Goal: Task Accomplishment & Management: Manage account settings

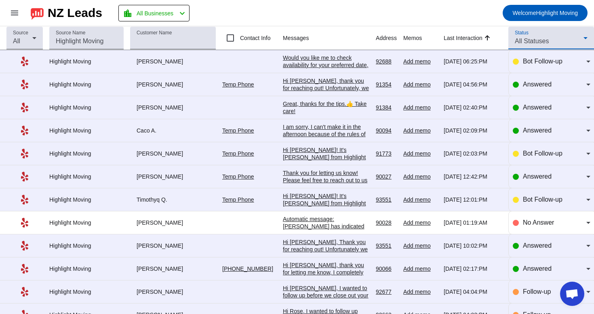
click at [556, 46] on mat-select "All Statuses" at bounding box center [551, 41] width 73 height 10
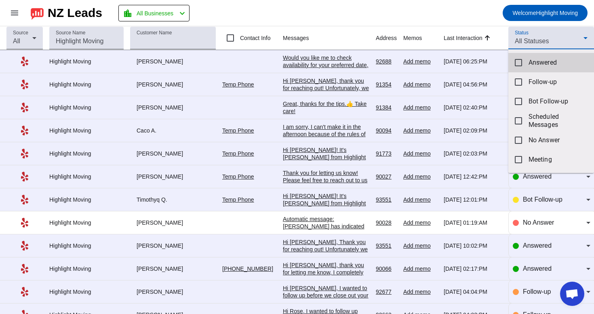
click at [551, 56] on mat-option "Answered" at bounding box center [551, 62] width 86 height 19
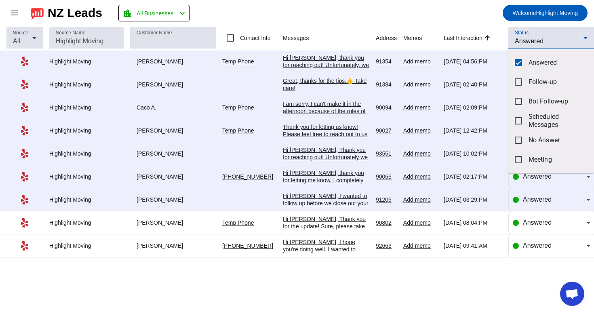
click at [464, 306] on div at bounding box center [297, 157] width 594 height 314
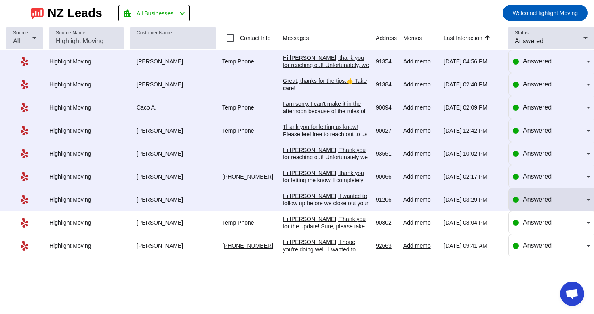
click at [546, 211] on div "Answered" at bounding box center [551, 199] width 78 height 23
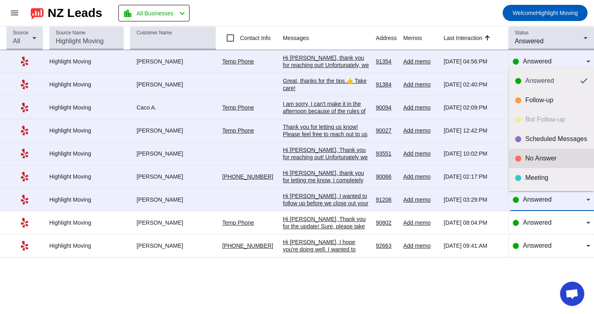
click at [548, 160] on div "No Answer" at bounding box center [556, 158] width 62 height 8
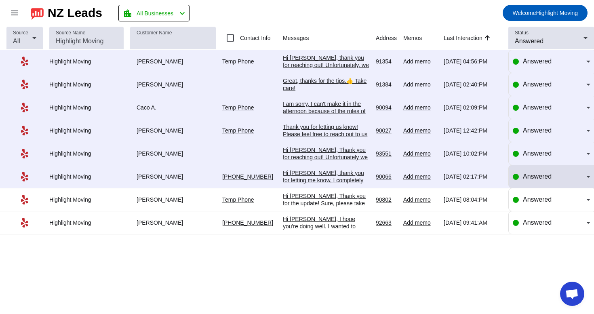
click at [533, 180] on span "Answered" at bounding box center [537, 176] width 29 height 7
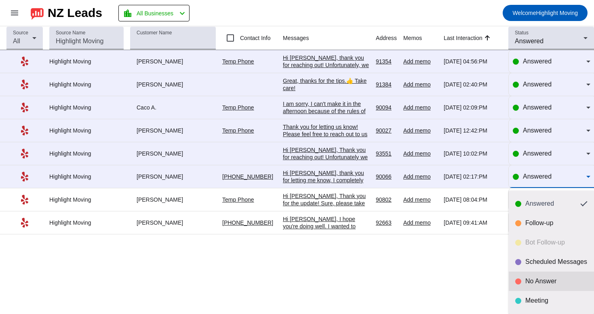
click at [523, 281] on div "No Answer" at bounding box center [551, 281] width 72 height 8
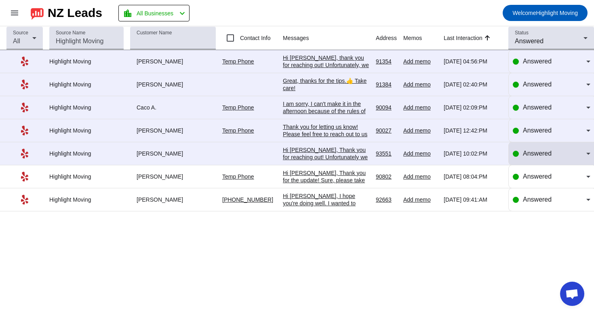
click at [535, 149] on div "Answered" at bounding box center [551, 153] width 78 height 23
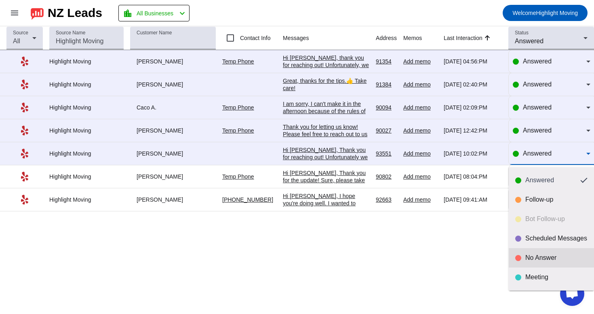
click at [513, 253] on mat-option "No Answer" at bounding box center [550, 257] width 85 height 19
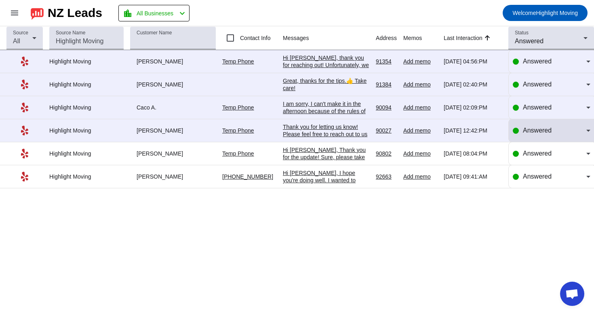
click at [529, 132] on span "Answered" at bounding box center [537, 130] width 29 height 7
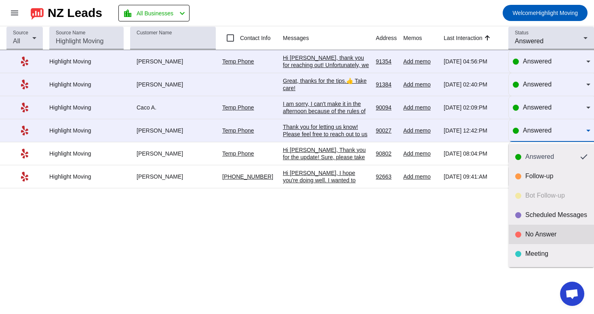
click at [518, 234] on div at bounding box center [518, 234] width 6 height 6
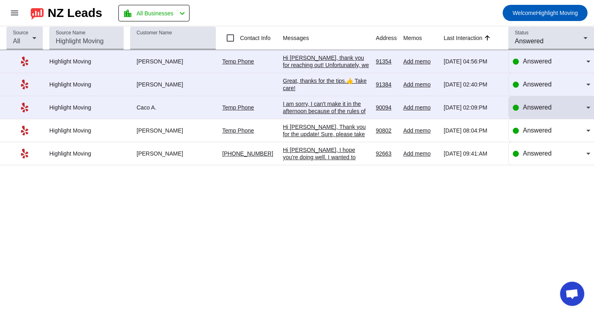
click at [529, 109] on span "Answered" at bounding box center [537, 107] width 29 height 7
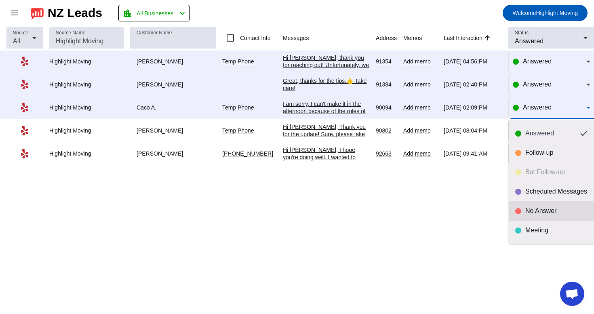
click at [515, 215] on mat-option "No Answer" at bounding box center [550, 210] width 85 height 19
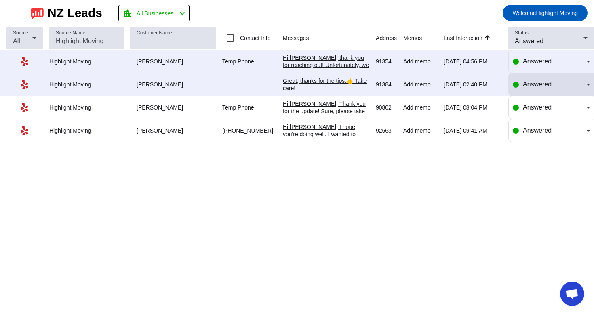
click at [545, 82] on span "Answered" at bounding box center [537, 84] width 29 height 7
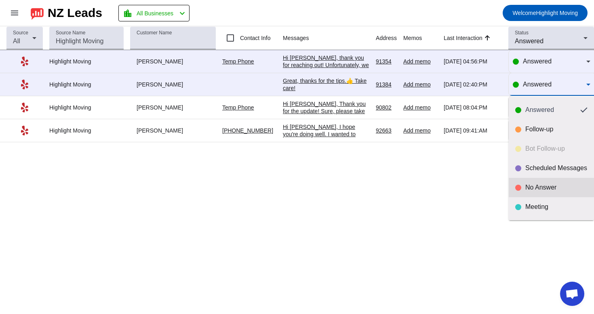
click at [531, 191] on div "No Answer" at bounding box center [556, 187] width 62 height 8
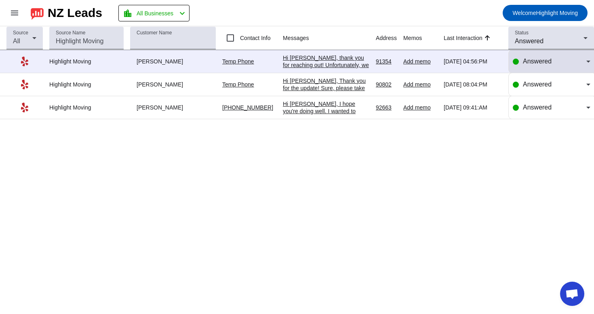
click at [567, 61] on div "Answered" at bounding box center [554, 62] width 63 height 10
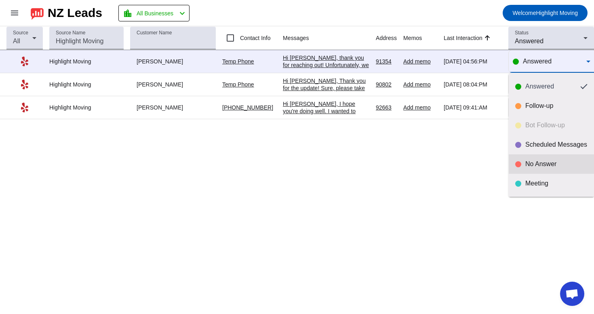
click at [537, 166] on div "No Answer" at bounding box center [556, 164] width 62 height 8
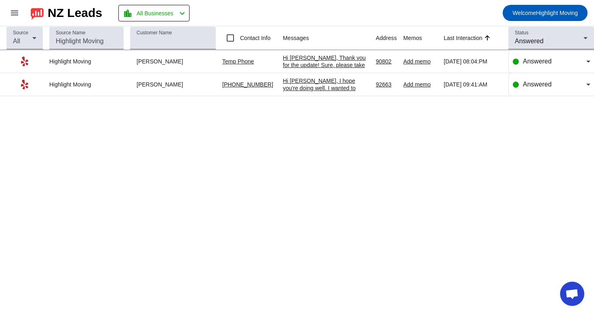
click at [449, 147] on div "Source All Source Name Customer Name Contact Info Messages Address Memos Last I…" at bounding box center [297, 170] width 594 height 288
click at [530, 48] on div "Status Answered" at bounding box center [551, 38] width 73 height 23
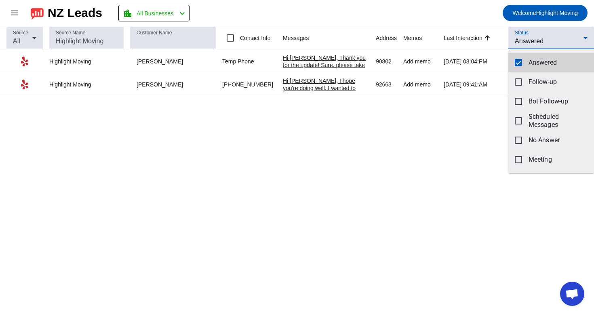
click at [529, 58] on mat-option "Answered" at bounding box center [551, 62] width 86 height 19
click at [536, 37] on div at bounding box center [297, 157] width 594 height 314
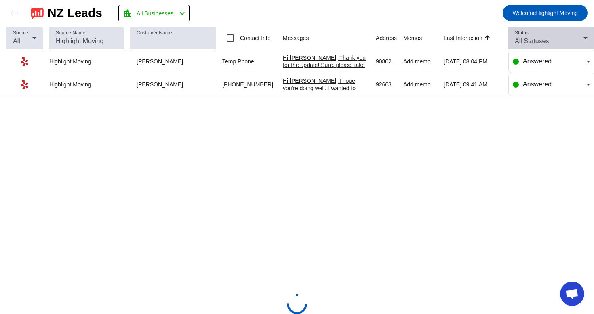
click at [538, 41] on span "All Statuses" at bounding box center [532, 41] width 34 height 7
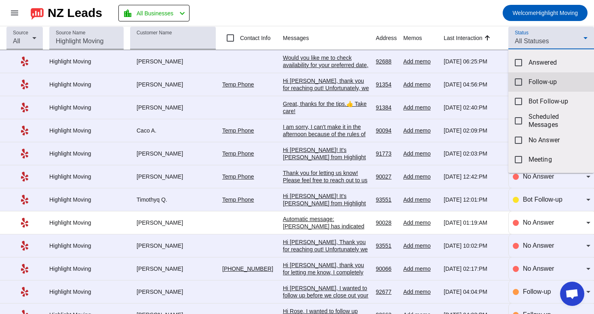
click at [548, 83] on span "Follow-up" at bounding box center [557, 82] width 59 height 8
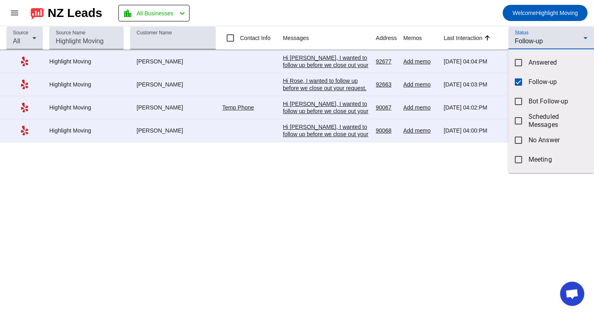
click at [262, 193] on div at bounding box center [297, 157] width 594 height 314
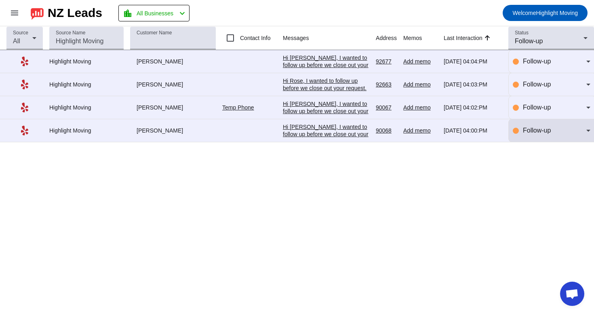
click at [536, 124] on div "Follow-up" at bounding box center [551, 130] width 78 height 23
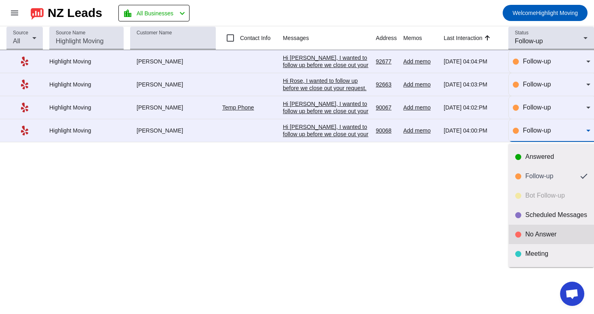
click at [518, 230] on div "No Answer" at bounding box center [551, 234] width 72 height 8
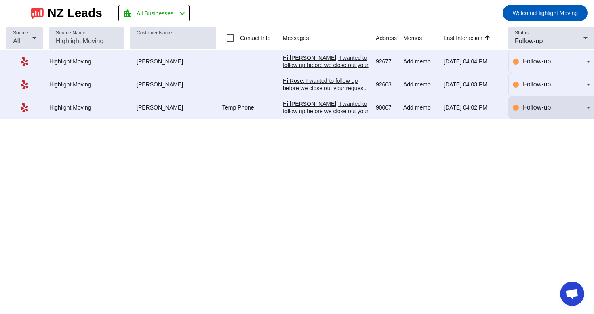
click at [537, 109] on span "Follow-up" at bounding box center [537, 107] width 28 height 7
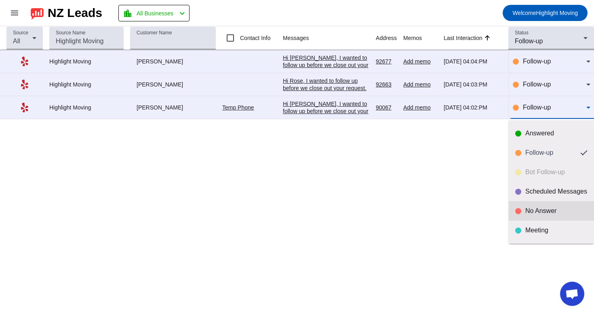
click at [521, 210] on div "No Answer" at bounding box center [551, 211] width 72 height 8
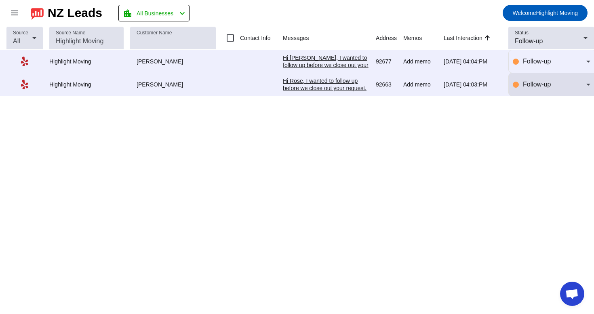
click at [535, 89] on div "Follow-up" at bounding box center [554, 85] width 63 height 10
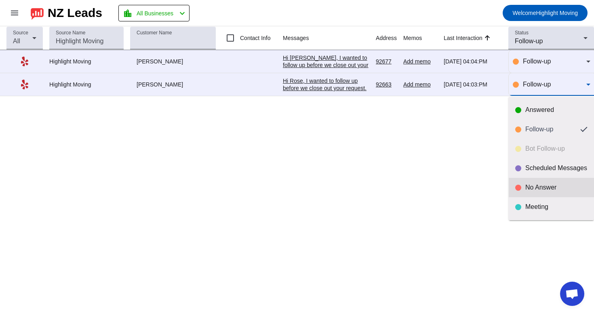
click at [526, 188] on div "No Answer" at bounding box center [556, 187] width 62 height 8
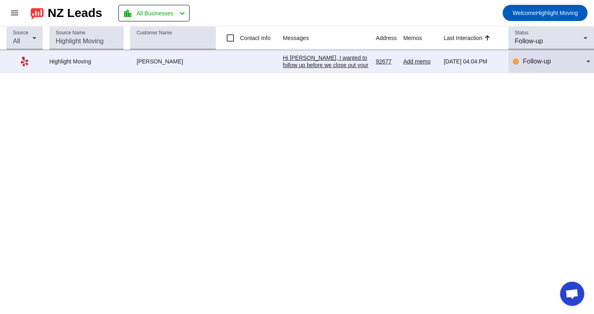
click at [551, 56] on div "Follow-up" at bounding box center [551, 61] width 78 height 23
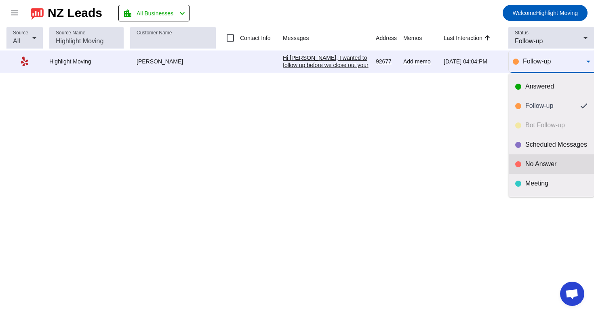
click at [528, 156] on mat-option "No Answer" at bounding box center [550, 163] width 85 height 19
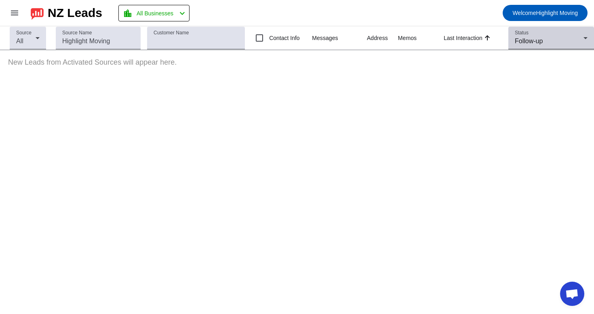
click at [562, 34] on div "Status Follow-up" at bounding box center [551, 38] width 73 height 23
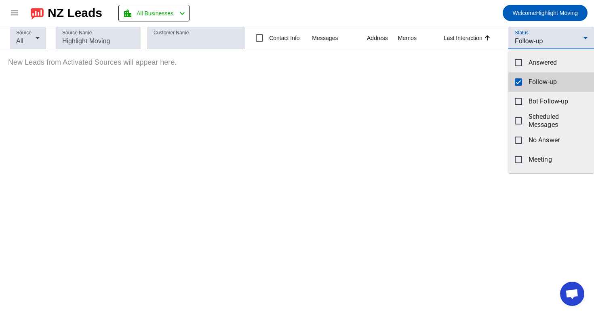
click at [537, 86] on mat-option "Follow-up" at bounding box center [551, 81] width 86 height 19
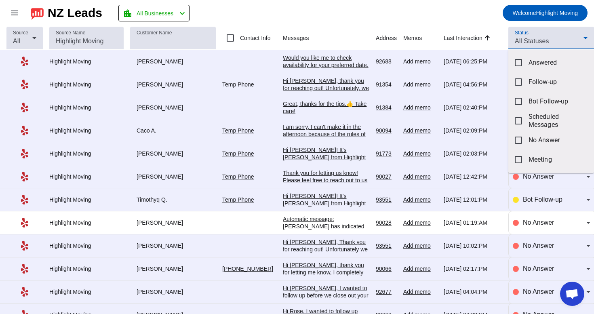
click at [462, 8] on div at bounding box center [297, 157] width 594 height 314
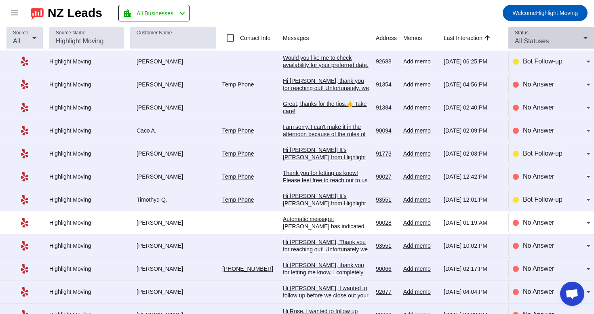
click at [554, 38] on div "All Statuses" at bounding box center [549, 41] width 69 height 10
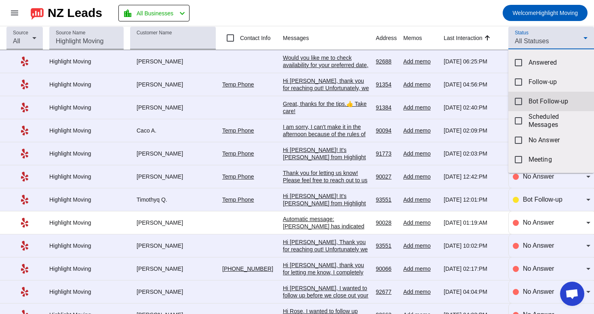
click at [531, 108] on mat-option "Bot Follow-up" at bounding box center [551, 101] width 86 height 19
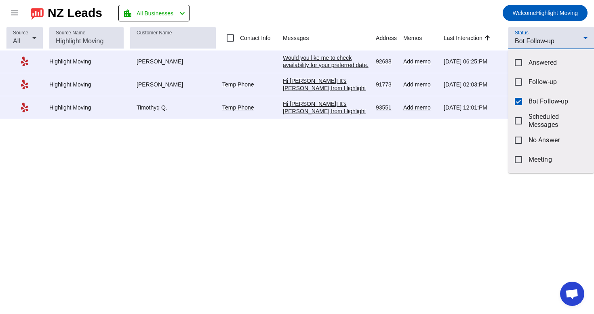
click at [461, 8] on div at bounding box center [297, 157] width 594 height 314
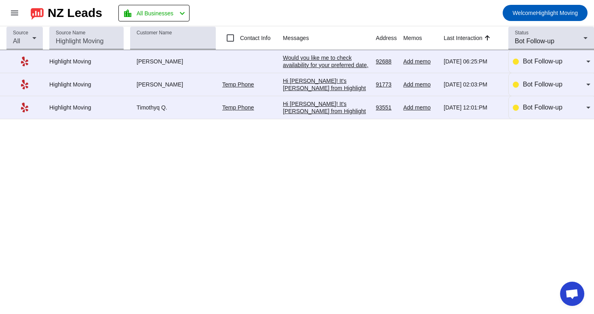
click at [343, 111] on div "Hi [PERSON_NAME]! It's [PERSON_NAME] from Highlight Moving. Just following up t…" at bounding box center [326, 180] width 86 height 160
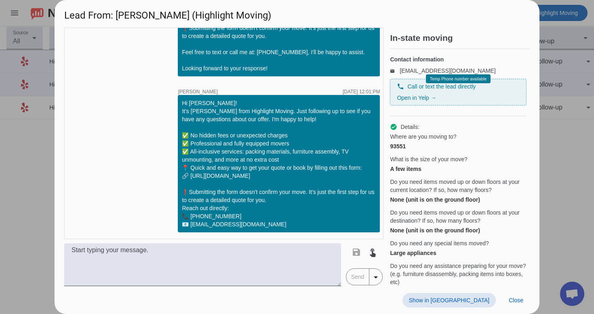
click at [472, 296] on span at bounding box center [448, 300] width 93 height 15
click at [580, 152] on div at bounding box center [297, 157] width 594 height 314
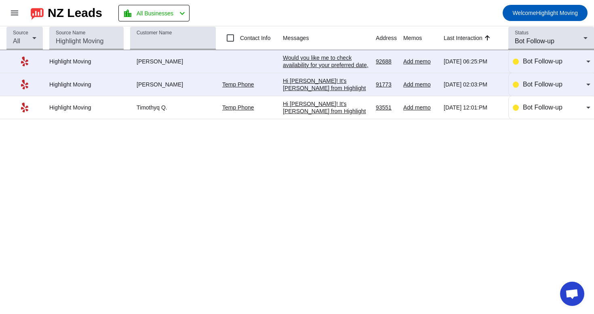
click at [341, 84] on div "Hi [PERSON_NAME]! It's [PERSON_NAME] from Highlight Moving. Just following up t…" at bounding box center [326, 157] width 86 height 160
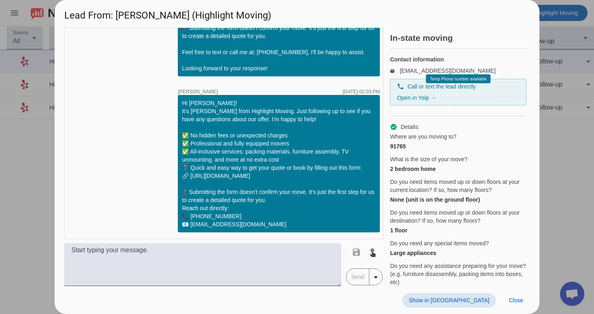
click at [476, 299] on span "Show in [GEOGRAPHIC_DATA]" at bounding box center [449, 300] width 80 height 6
click at [514, 300] on span "Close" at bounding box center [515, 300] width 15 height 6
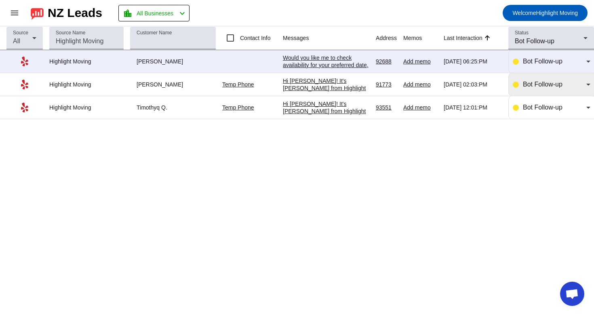
click at [552, 83] on span "Bot Follow-up" at bounding box center [543, 84] width 40 height 7
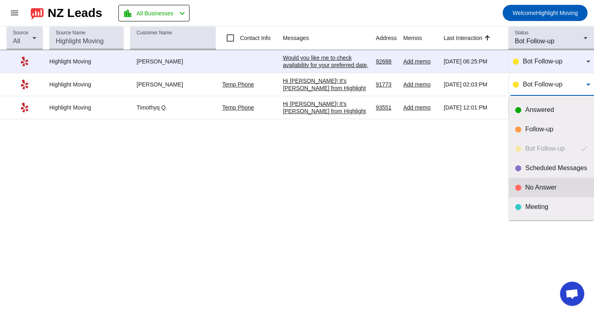
click at [525, 181] on mat-option "No Answer" at bounding box center [550, 187] width 85 height 19
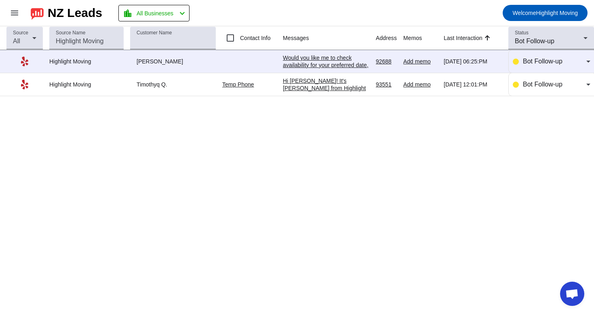
click at [323, 64] on div "Would you like me to check availability for your preferred date, or are you sti…" at bounding box center [326, 68] width 86 height 29
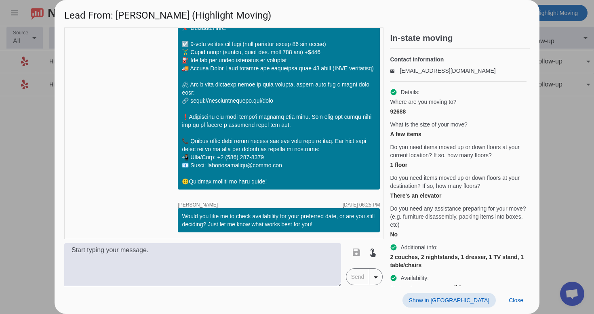
click at [465, 301] on span "Show in [GEOGRAPHIC_DATA]" at bounding box center [449, 300] width 80 height 6
click at [515, 304] on span at bounding box center [515, 300] width 27 height 15
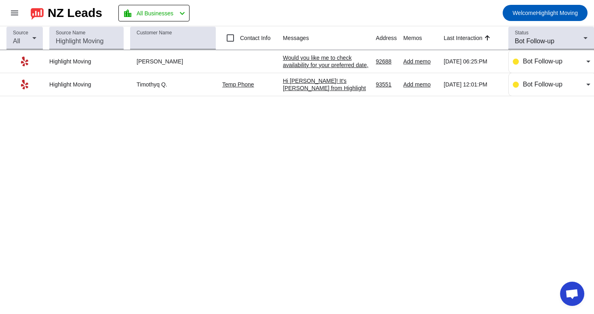
click at [483, 212] on div "Source All Source Name Customer Name Contact Info Messages Address Memos Last I…" at bounding box center [297, 170] width 594 height 288
